Goal: Book appointment/travel/reservation

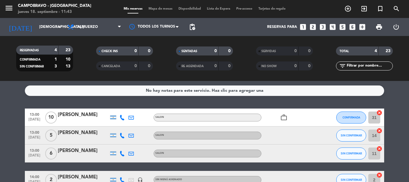
click at [344, 26] on icon "looks_5" at bounding box center [342, 27] width 8 height 8
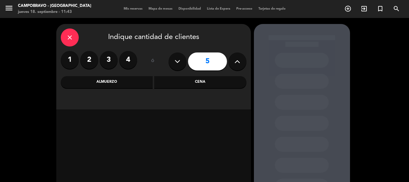
click at [130, 85] on div "Almuerzo" at bounding box center [107, 82] width 92 height 12
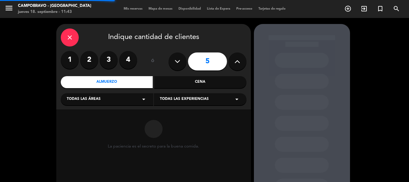
click at [109, 103] on div "Todas las áreas arrow_drop_down" at bounding box center [107, 99] width 92 height 12
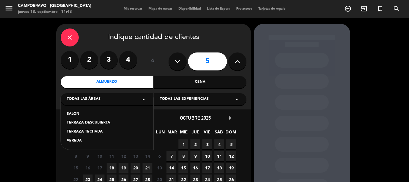
click at [90, 132] on div "TERRAZA TECHADA" at bounding box center [107, 132] width 80 height 6
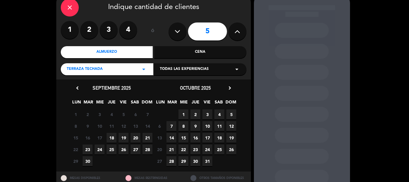
click at [114, 138] on span "18" at bounding box center [111, 138] width 10 height 10
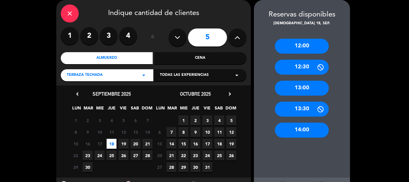
click at [302, 68] on div "12:30" at bounding box center [302, 67] width 54 height 15
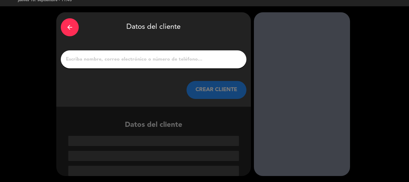
click at [181, 61] on input "1" at bounding box center [153, 59] width 176 height 8
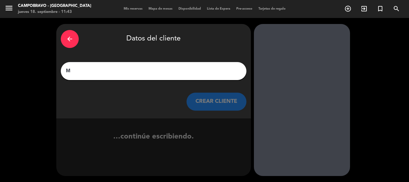
scroll to position [0, 0]
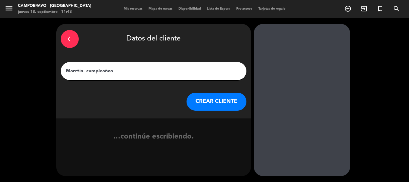
type input "Marrtin- cumpleaños"
click at [222, 97] on button "CREAR CLIENTE" at bounding box center [216, 101] width 60 height 18
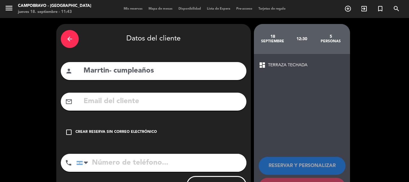
click at [69, 134] on icon "check_box_outline_blank" at bounding box center [68, 131] width 7 height 7
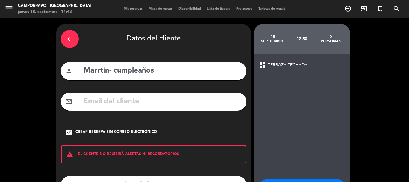
scroll to position [49, 0]
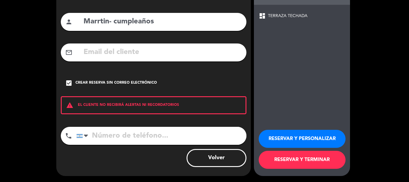
click at [121, 134] on input "tel" at bounding box center [161, 136] width 170 height 18
paste input "[PHONE_NUMBER]"
type input "[PHONE_NUMBER]"
click at [322, 161] on button "RESERVAR Y TERMINAR" at bounding box center [301, 159] width 87 height 18
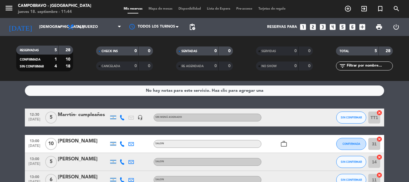
scroll to position [63, 0]
